Goal: Information Seeking & Learning: Find specific fact

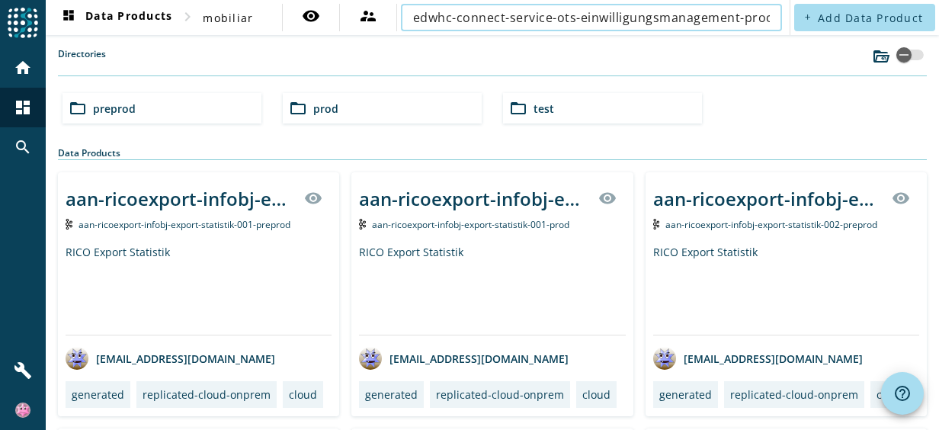
scroll to position [0, 181]
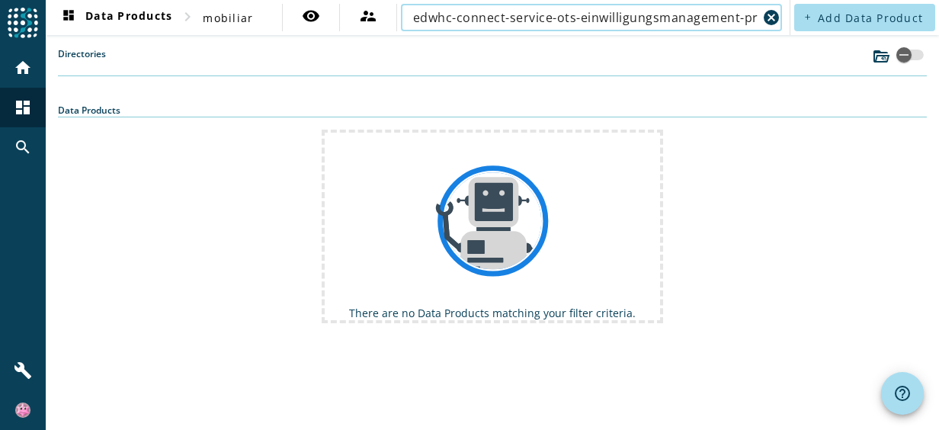
click at [572, 18] on input "edwhc-connect-service-ots-einwilligungsmanagement-process-einwilligung-modified…" at bounding box center [585, 17] width 344 height 18
paste input "ots-einwilligungsmanagement-process-einwilligung-modified"
type input "ots-einwilligungsmanagement-process-einwilligung-modified"
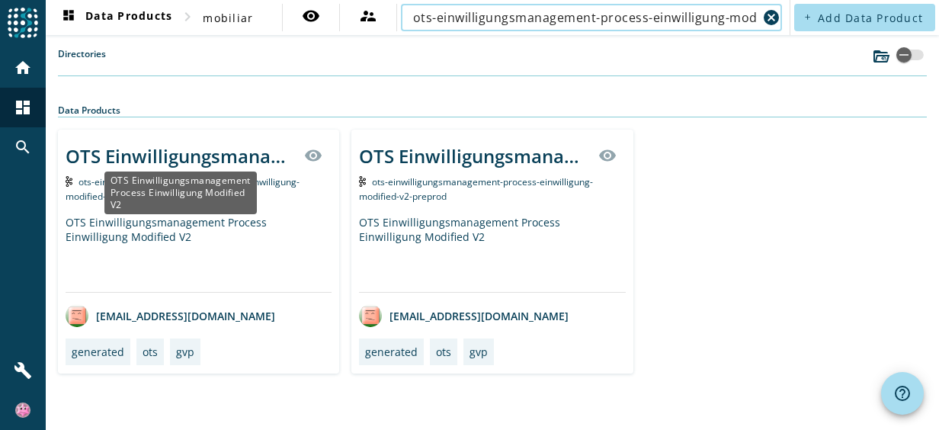
click at [273, 160] on div "OTS Einwilligungsmanagement Process Einwilligung Modified V2" at bounding box center [180, 155] width 229 height 25
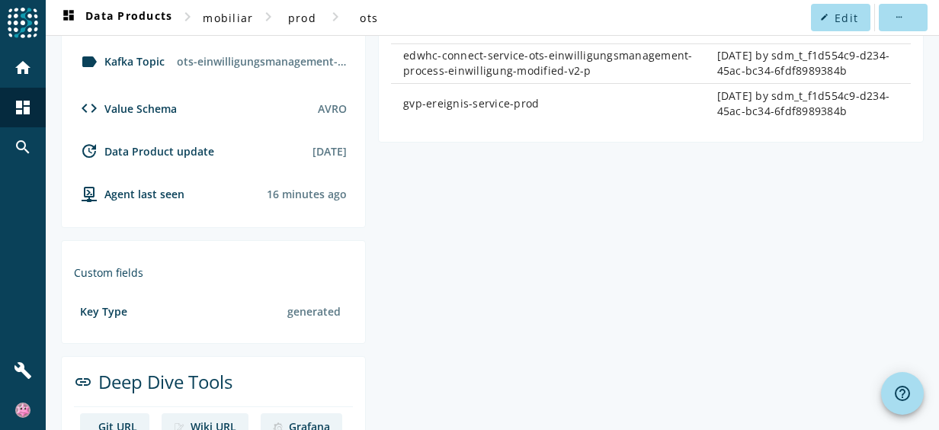
scroll to position [533, 0]
